Goal: Task Accomplishment & Management: Manage account settings

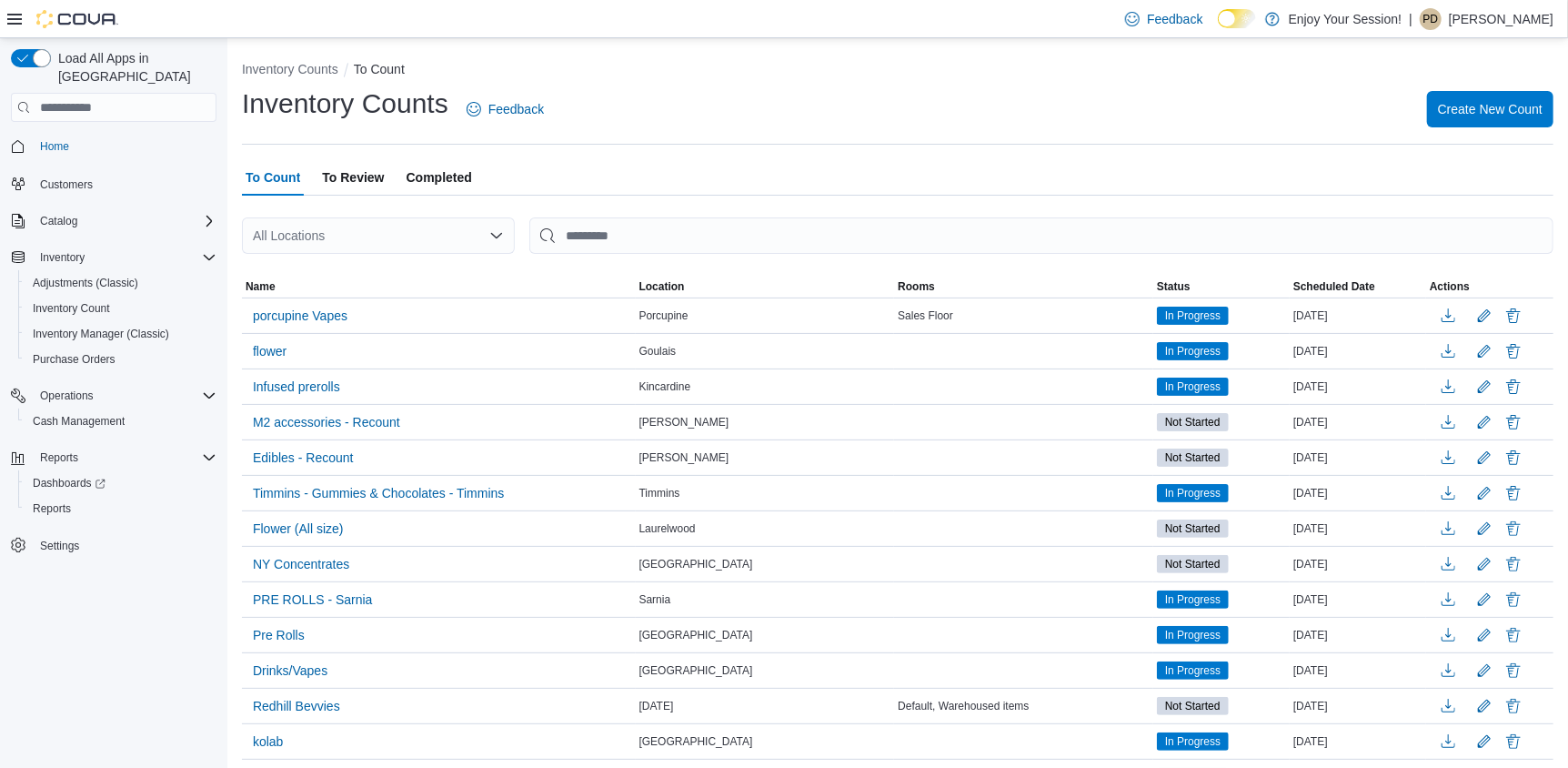
click at [1532, 23] on p "Peter Desjardins" at bounding box center [1500, 19] width 104 height 22
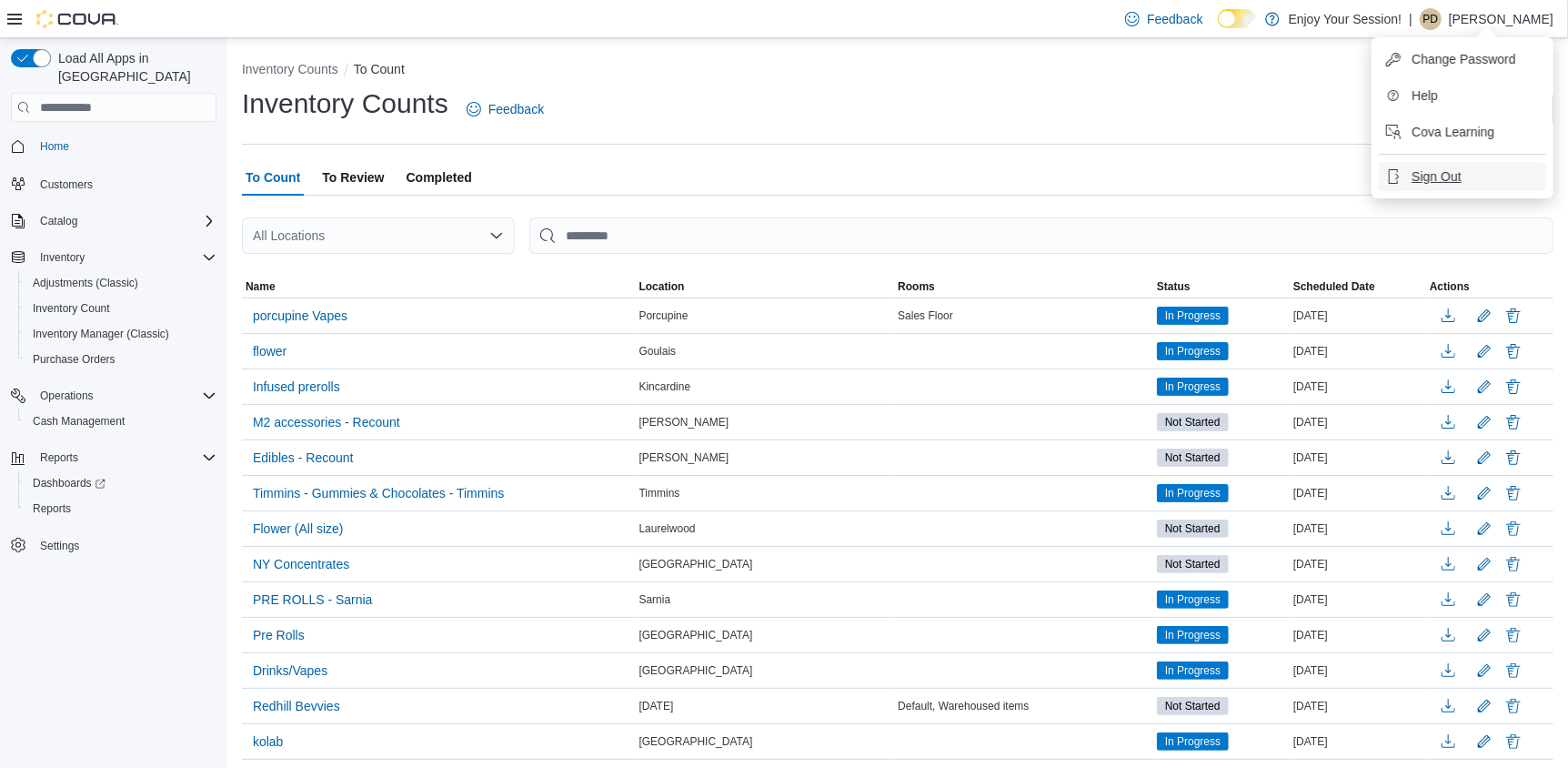
click at [1443, 175] on span "Sign Out" at bounding box center [1436, 176] width 49 height 18
